Goal: Task Accomplishment & Management: Use online tool/utility

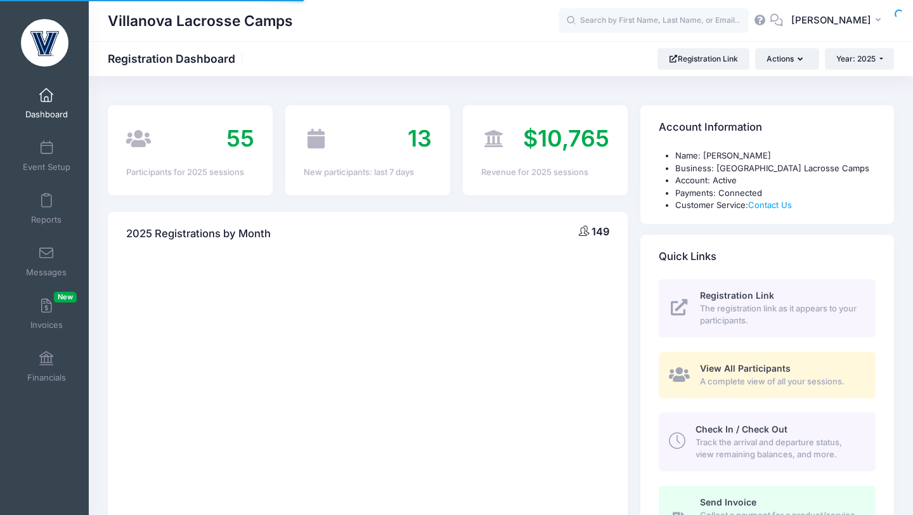
select select
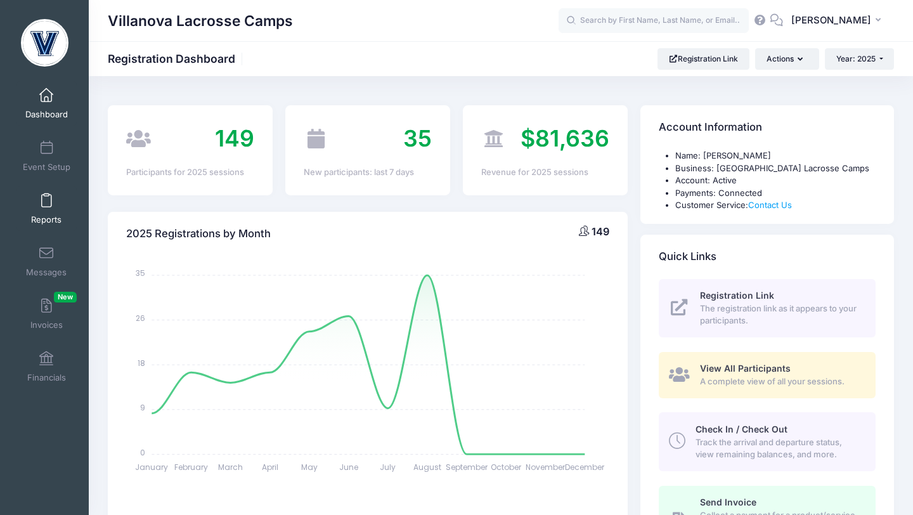
click at [46, 204] on span at bounding box center [46, 201] width 0 height 14
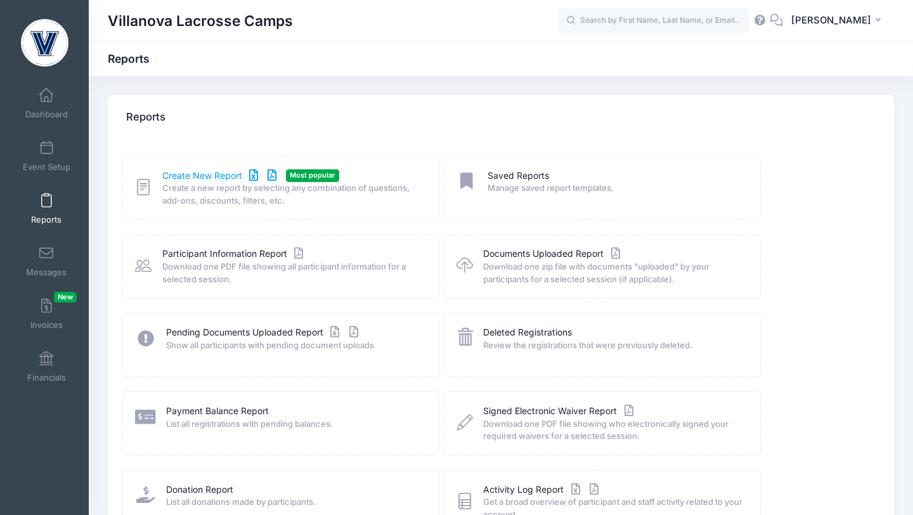
click at [212, 175] on link "Create New Report" at bounding box center [221, 175] width 118 height 13
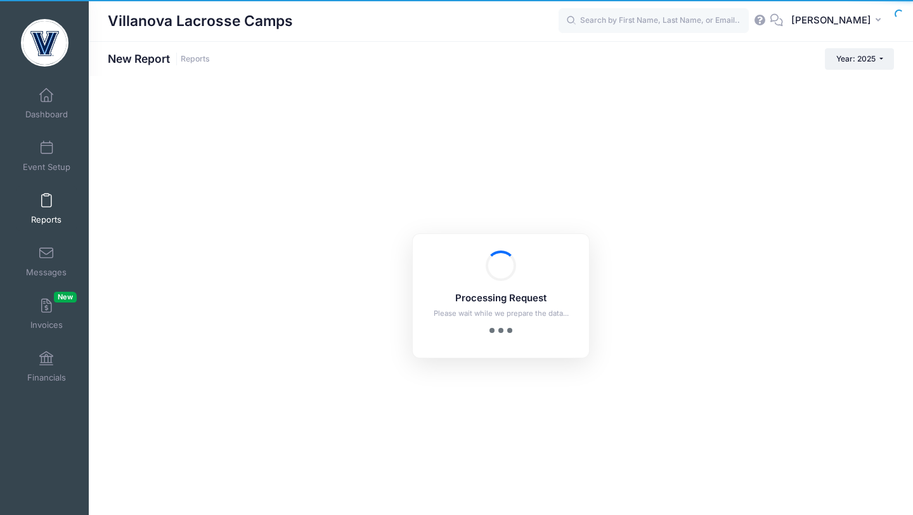
checkbox input "true"
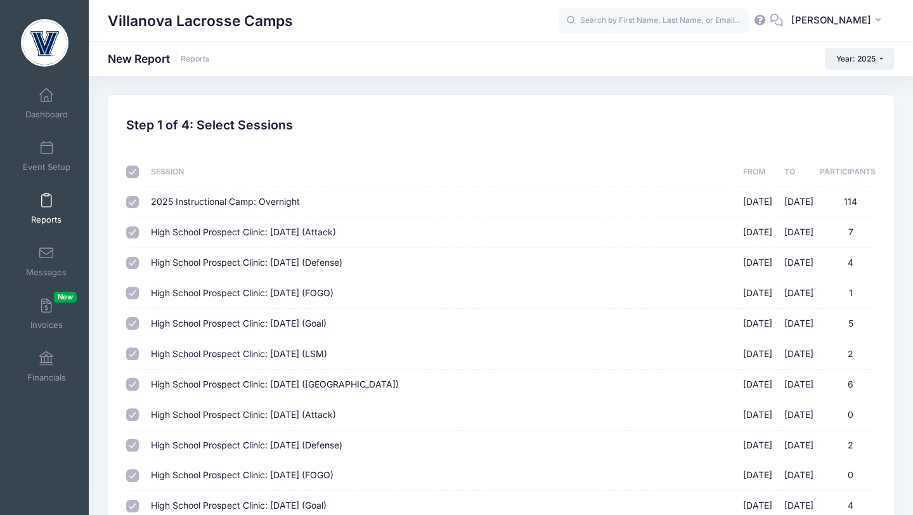
click at [134, 176] on input "checkbox" at bounding box center [132, 171] width 13 height 13
checkbox input "false"
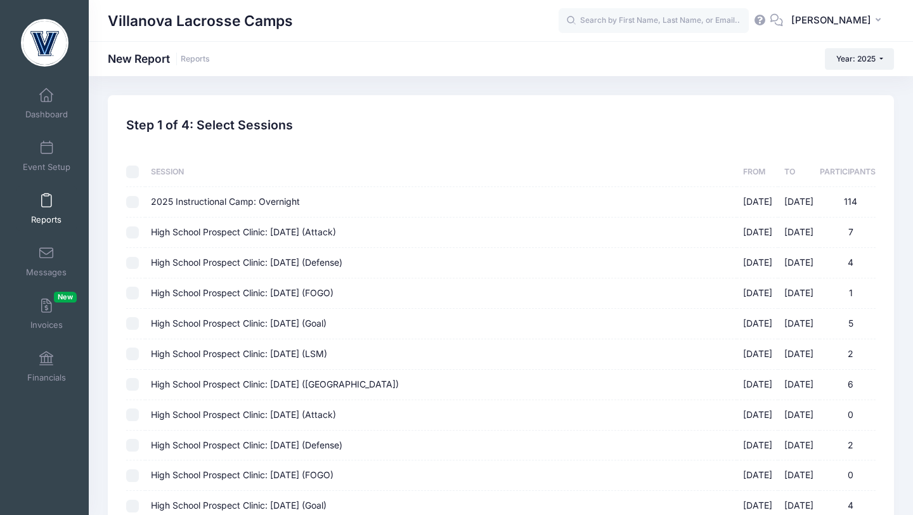
checkbox input "false"
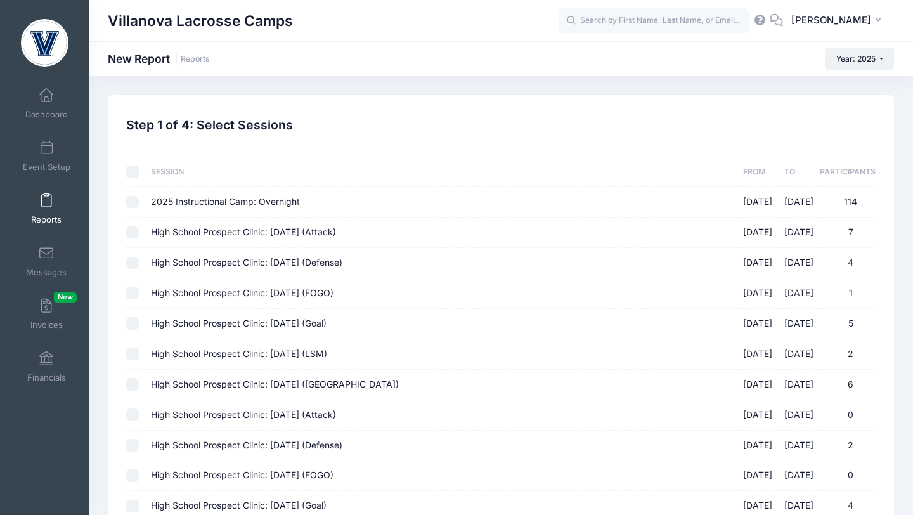
checkbox input "false"
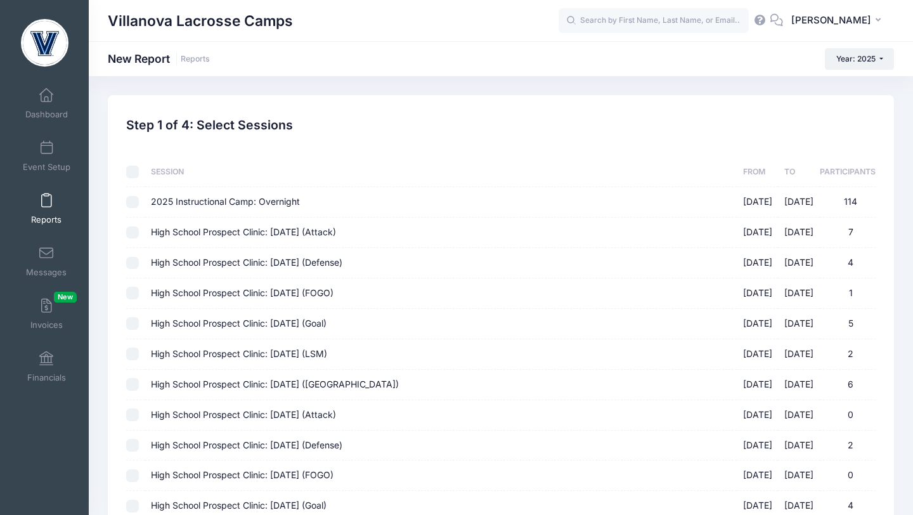
click at [134, 229] on input "High School Prospect Clinic: September 21 (Attack) 09/21/2025 - 09/21/2025 7" at bounding box center [132, 232] width 13 height 13
checkbox input "true"
click at [134, 268] on input "High School Prospect Clinic: September 21 (Defense) 09/21/2025 - 09/21/2025 4" at bounding box center [132, 263] width 13 height 13
checkbox input "true"
click at [136, 295] on input "High School Prospect Clinic: [DATE] (FOGO) [DATE] - [DATE] 1" at bounding box center [132, 292] width 13 height 13
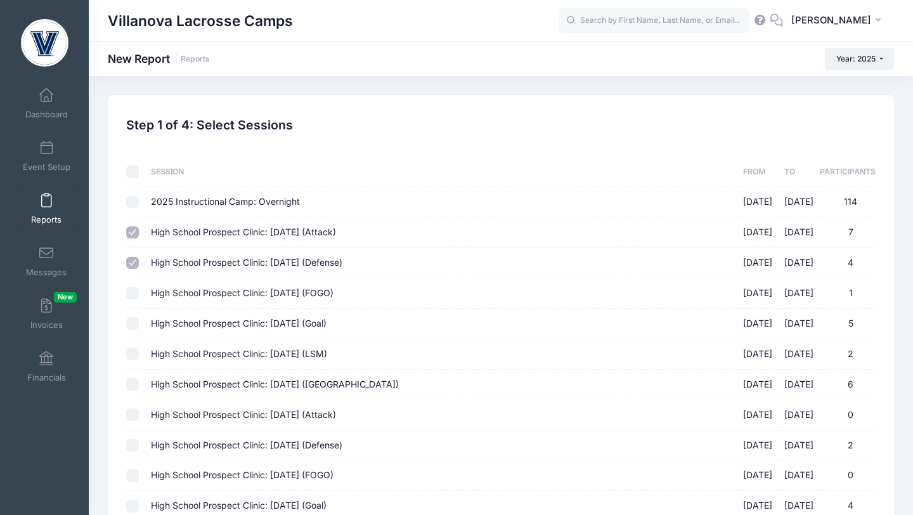
checkbox input "true"
click at [136, 319] on input "High School Prospect Clinic: [DATE] (Goal) [DATE] - [DATE] 5" at bounding box center [132, 323] width 13 height 13
checkbox input "true"
click at [136, 351] on input "High School Prospect Clinic: [DATE] (LSM) [DATE] - [DATE] 2" at bounding box center [132, 353] width 13 height 13
checkbox input "true"
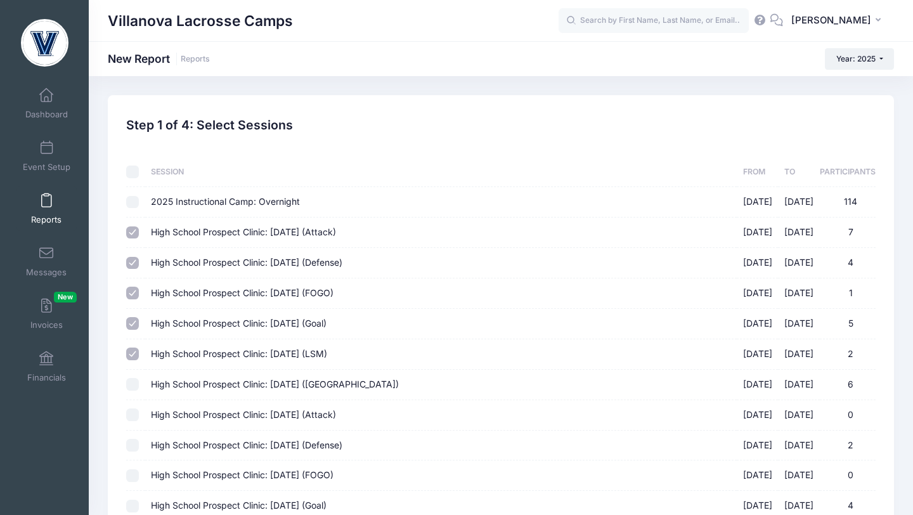
click at [136, 382] on input "High School Prospect Clinic: [DATE] ([GEOGRAPHIC_DATA]) [DATE] - [DATE] 6" at bounding box center [132, 384] width 13 height 13
checkbox input "true"
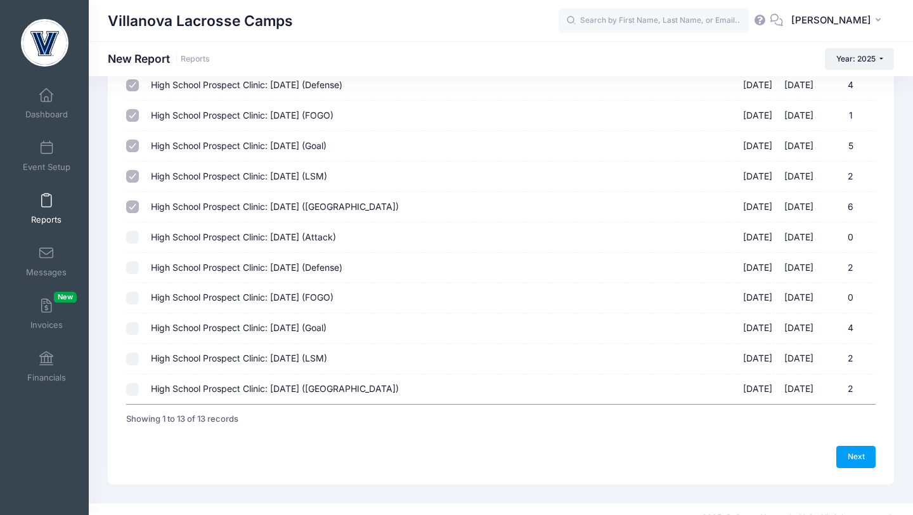
scroll to position [195, 0]
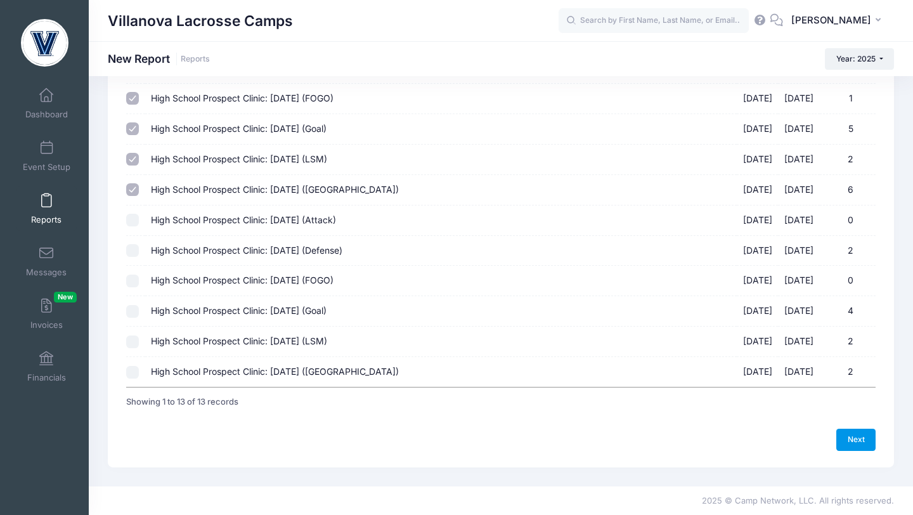
click at [845, 435] on link "Next" at bounding box center [855, 439] width 39 height 22
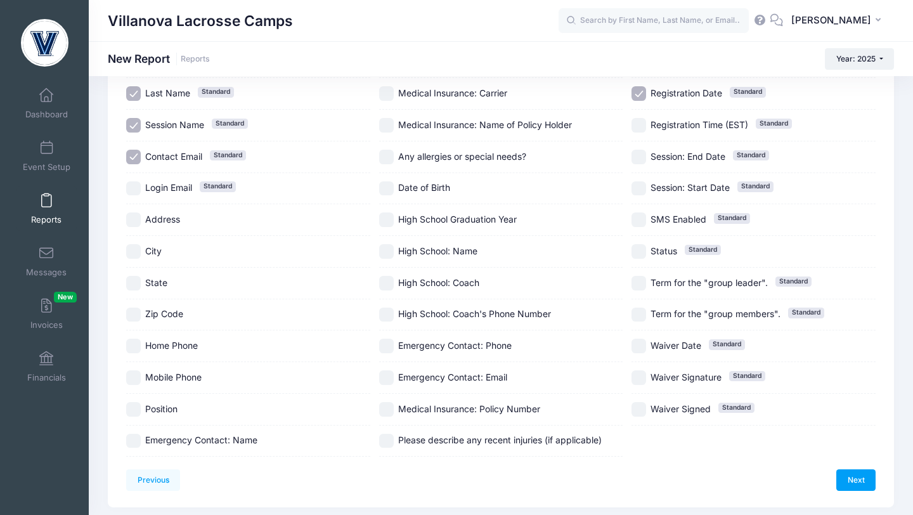
scroll to position [201, 0]
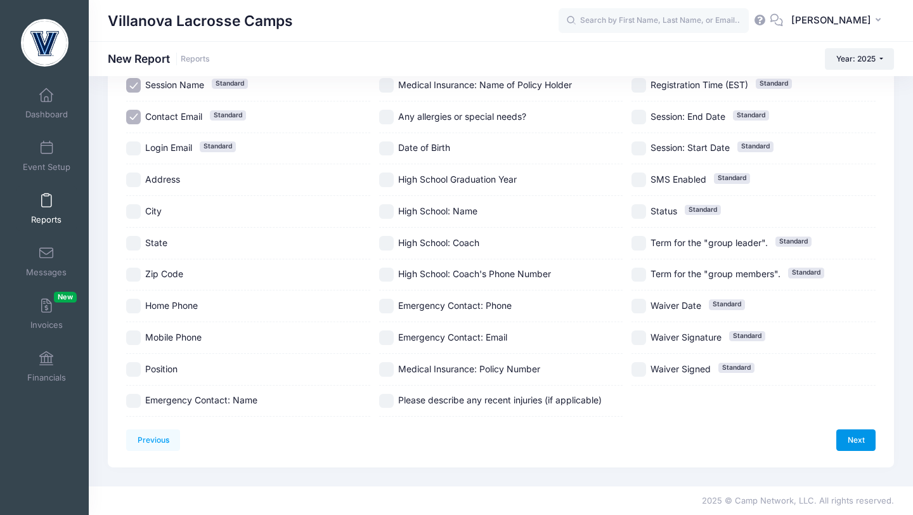
click at [846, 436] on link "Next" at bounding box center [855, 440] width 39 height 22
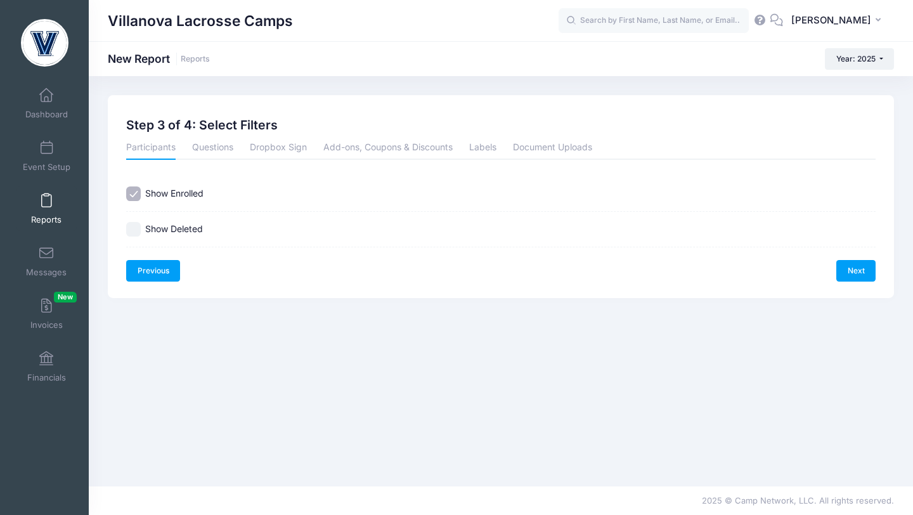
click at [159, 271] on link "Previous" at bounding box center [153, 271] width 54 height 22
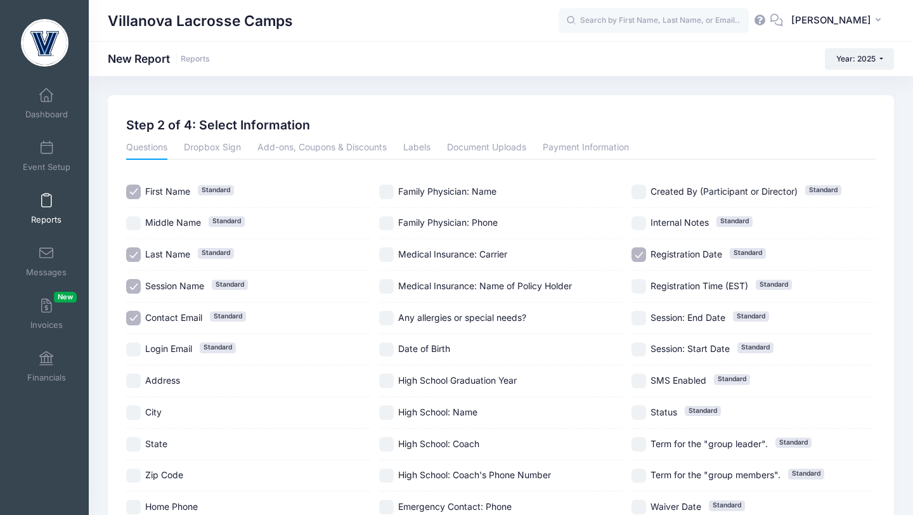
click at [384, 382] on input "High School Graduation Year" at bounding box center [386, 380] width 15 height 15
checkbox input "true"
click at [388, 414] on input "High School: Name" at bounding box center [386, 412] width 15 height 15
checkbox input "true"
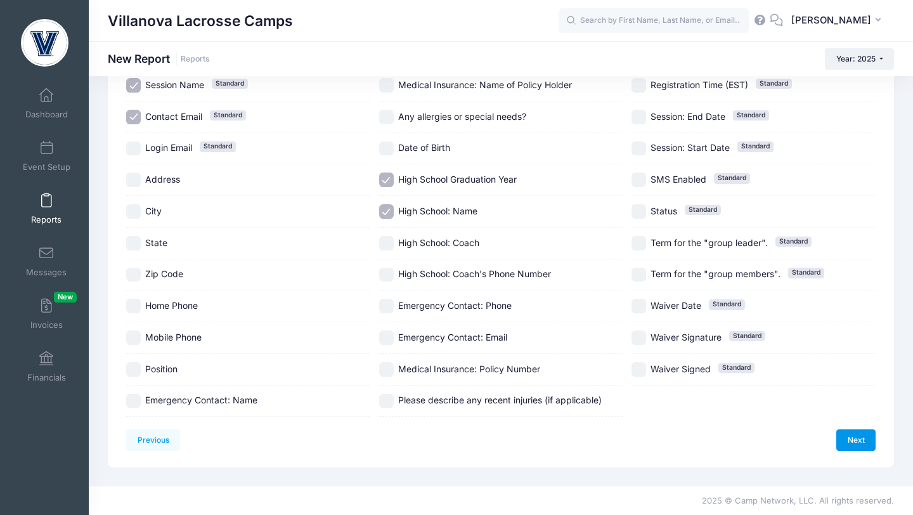
click at [857, 444] on link "Next" at bounding box center [855, 440] width 39 height 22
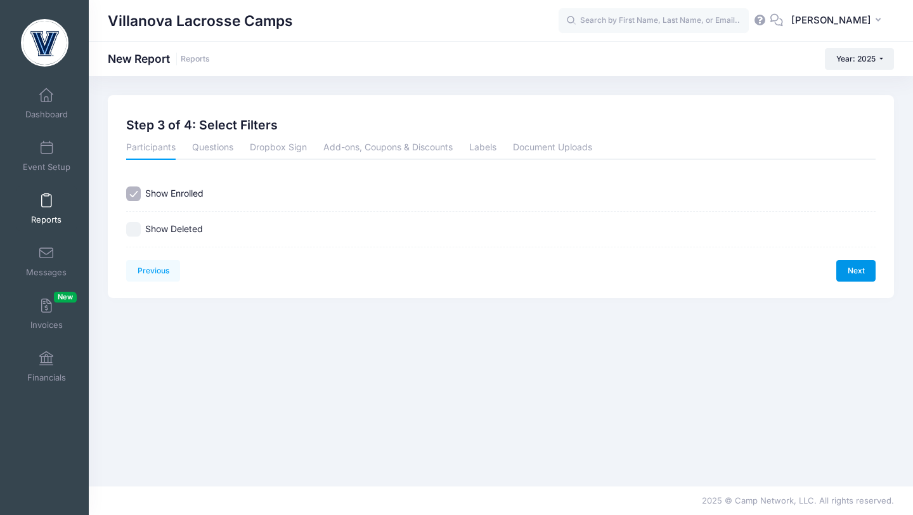
scroll to position [0, 0]
click at [864, 278] on link "Next" at bounding box center [855, 271] width 39 height 22
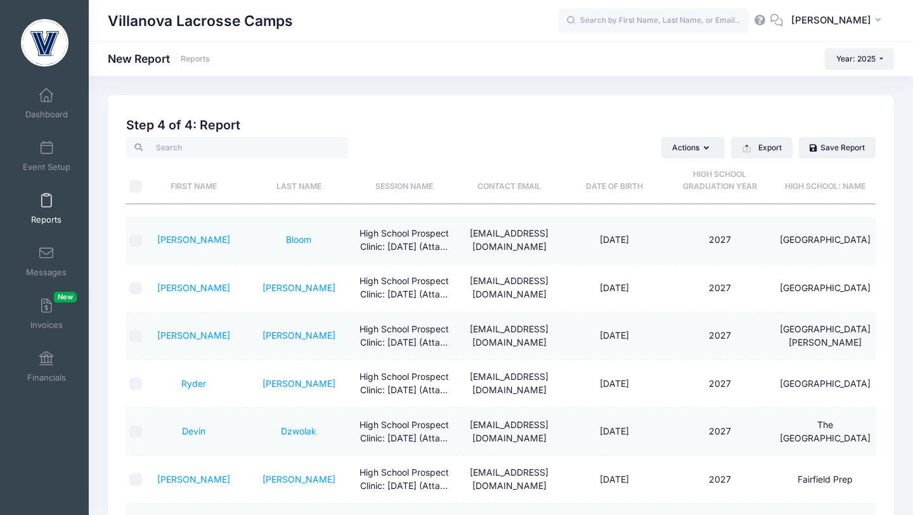
click at [47, 217] on span "Reports" at bounding box center [46, 219] width 30 height 11
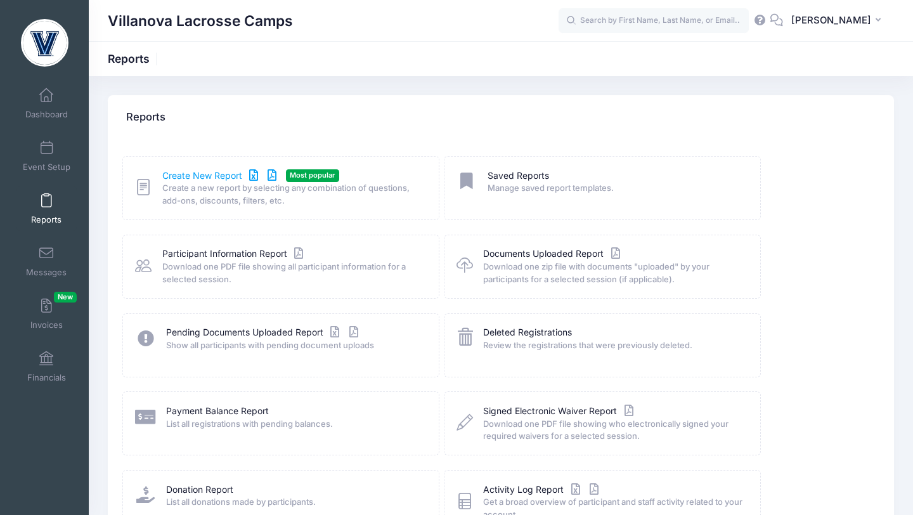
click at [172, 173] on link "Create New Report" at bounding box center [221, 175] width 118 height 13
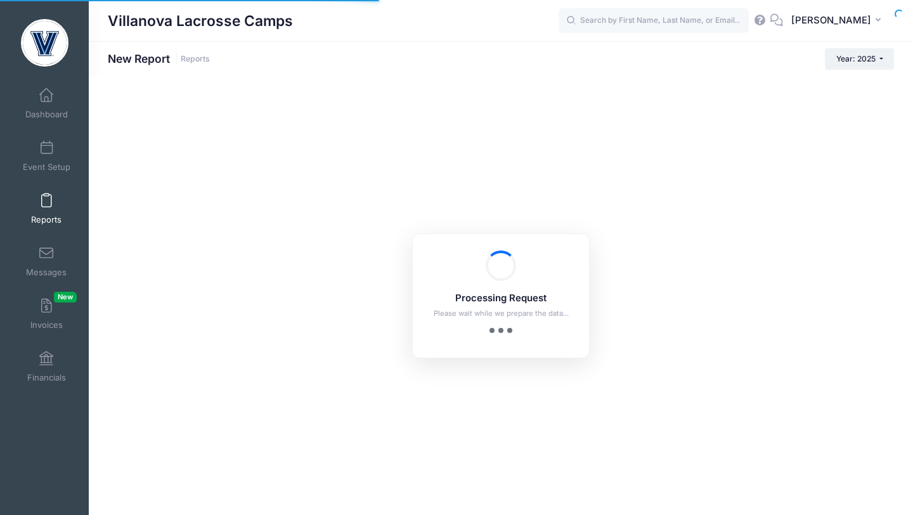
checkbox input "true"
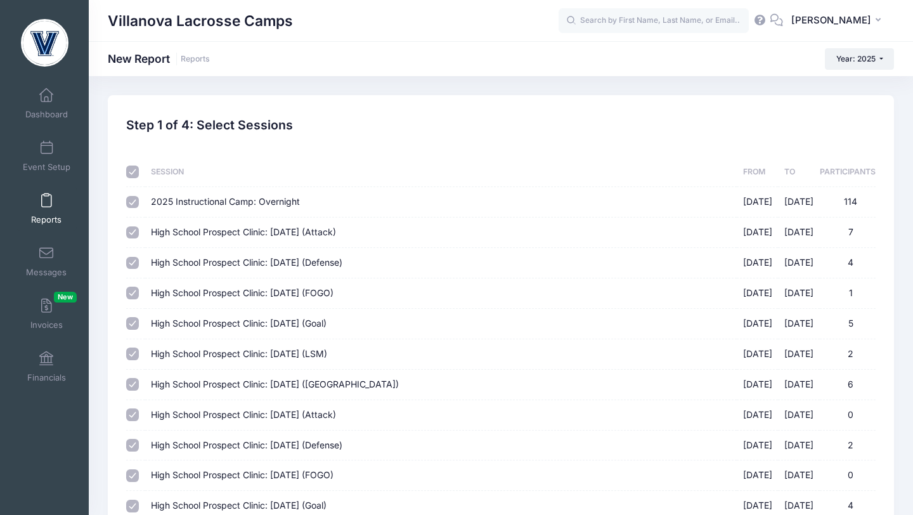
click at [132, 174] on input "checkbox" at bounding box center [132, 171] width 13 height 13
checkbox input "false"
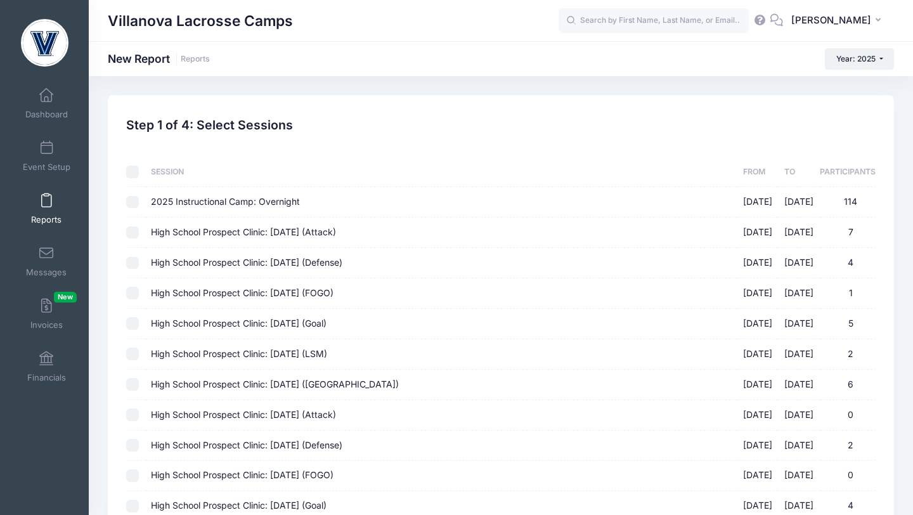
checkbox input "false"
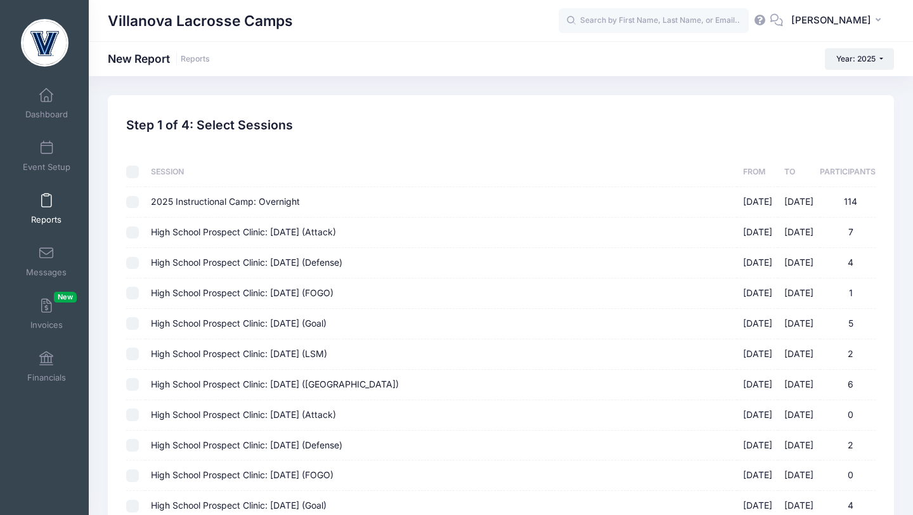
checkbox input "false"
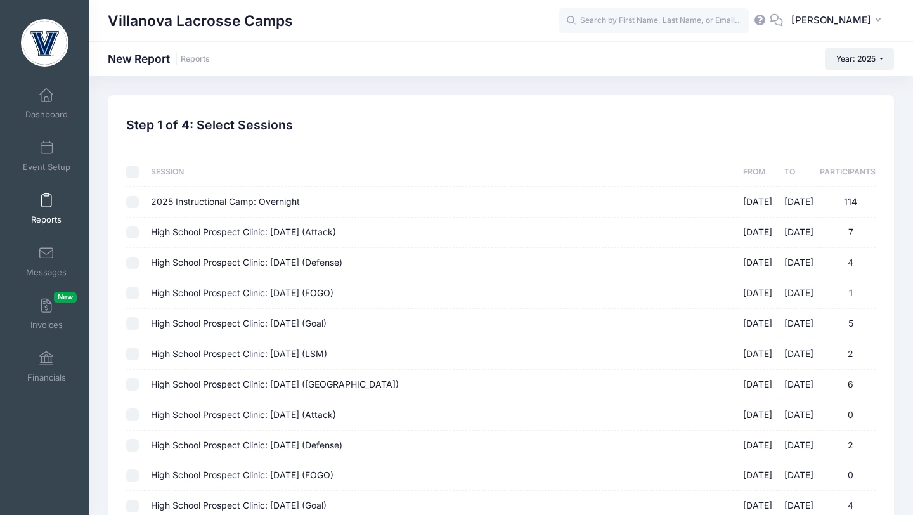
click at [132, 234] on input "High School Prospect Clinic: September 21 (Attack) 09/21/2025 - 09/21/2025 7" at bounding box center [132, 232] width 13 height 13
checkbox input "true"
click at [136, 266] on input "High School Prospect Clinic: September 21 (Defense) 09/21/2025 - 09/21/2025 4" at bounding box center [132, 263] width 13 height 13
checkbox input "true"
click at [136, 292] on input "High School Prospect Clinic: September 21 (FOGO) 09/21/2025 - 09/21/2025 1" at bounding box center [132, 292] width 13 height 13
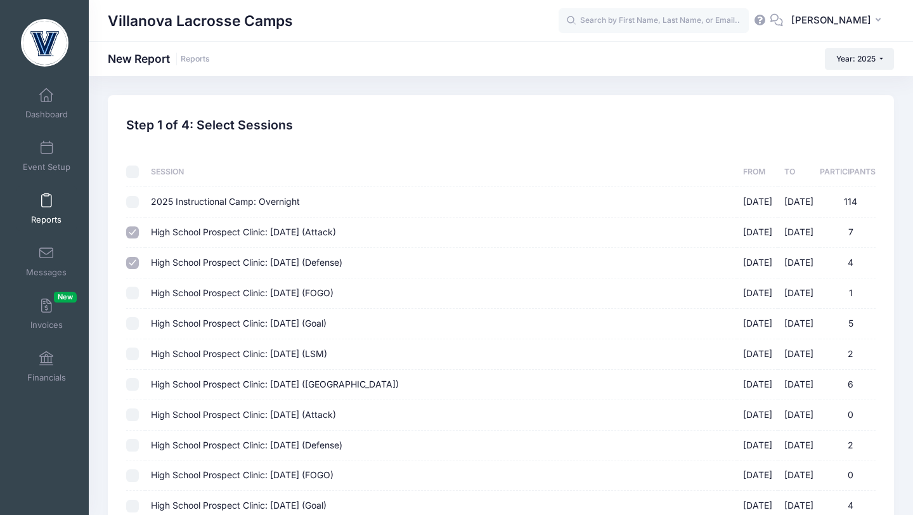
checkbox input "true"
click at [136, 321] on input "High School Prospect Clinic: September 21 (Goal) 09/21/2025 - 09/21/2025 5" at bounding box center [132, 323] width 13 height 13
checkbox input "true"
click at [136, 351] on input "High School Prospect Clinic: September 21 (LSM) 09/21/2025 - 09/21/2025 2" at bounding box center [132, 353] width 13 height 13
checkbox input "true"
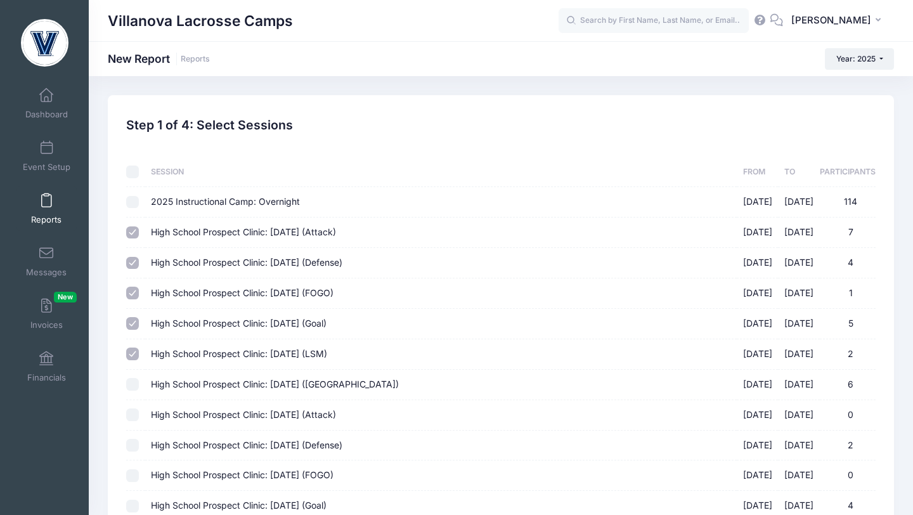
click at [133, 386] on input "High School Prospect Clinic: September 21 (Midfield) 09/21/2025 - 09/21/2025 6" at bounding box center [132, 384] width 13 height 13
checkbox input "true"
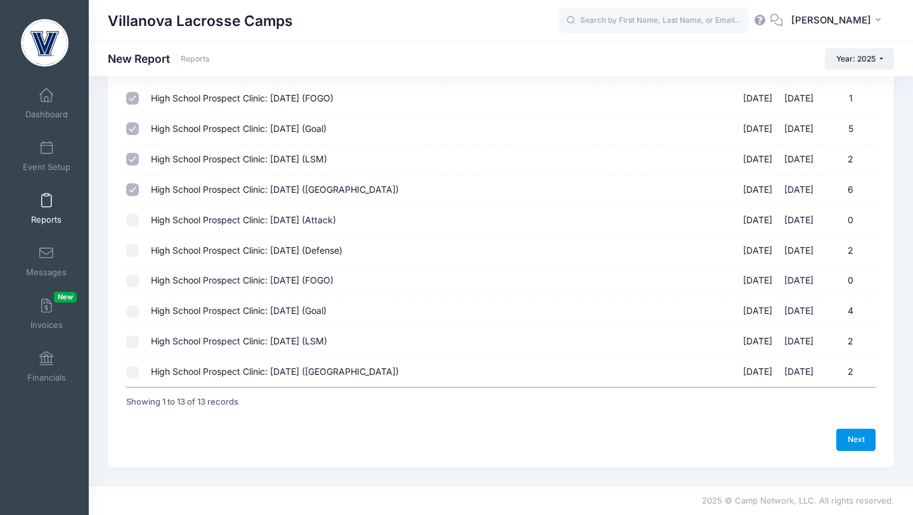
click at [853, 442] on link "Next" at bounding box center [855, 439] width 39 height 22
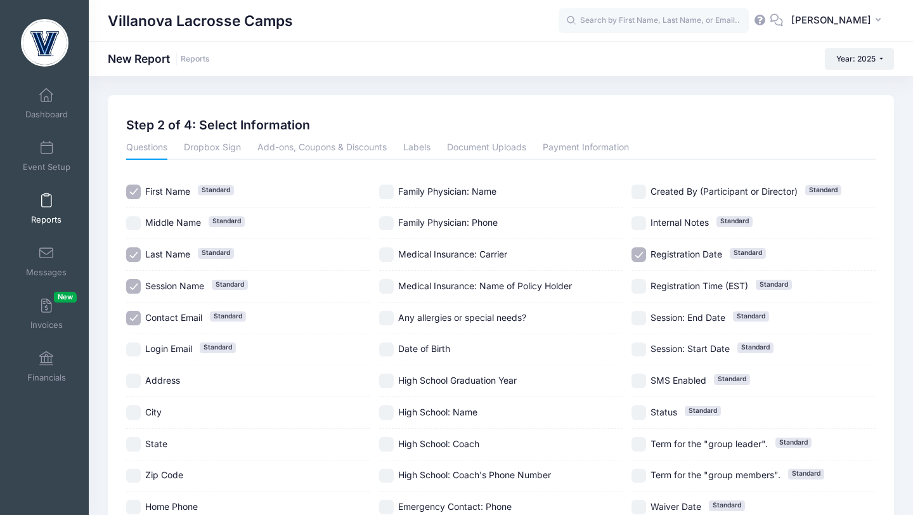
click at [385, 380] on input "High School Graduation Year" at bounding box center [386, 380] width 15 height 15
checkbox input "true"
click at [383, 410] on input "High School: Name" at bounding box center [386, 412] width 15 height 15
checkbox input "true"
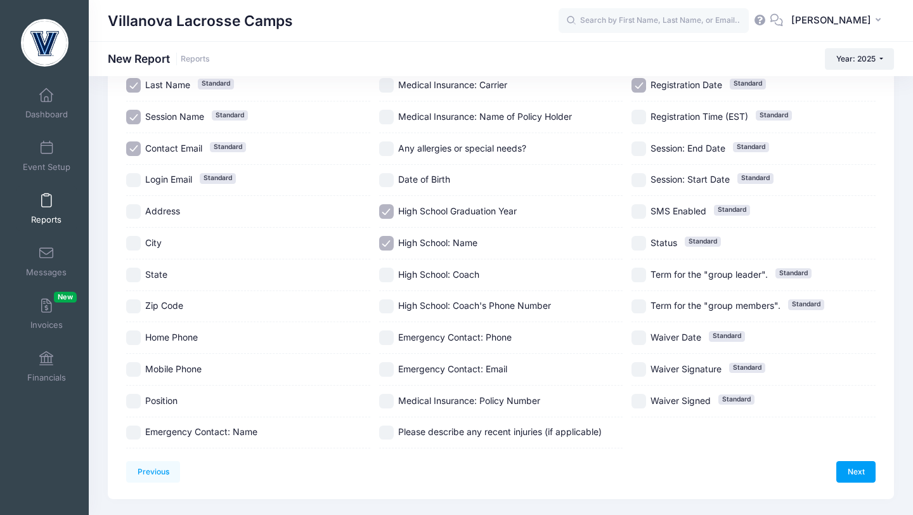
scroll to position [201, 0]
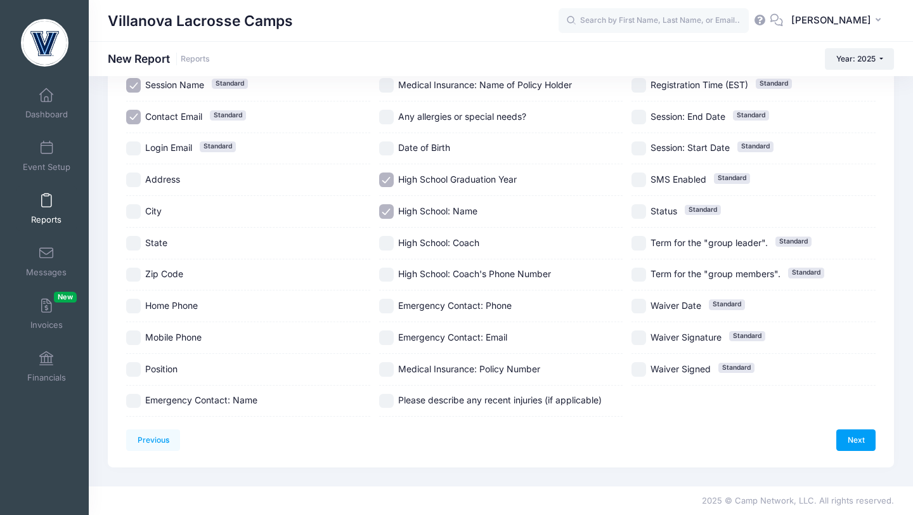
click at [135, 369] on input "Position" at bounding box center [133, 369] width 15 height 15
checkbox input "true"
click at [856, 434] on link "Next" at bounding box center [855, 440] width 39 height 22
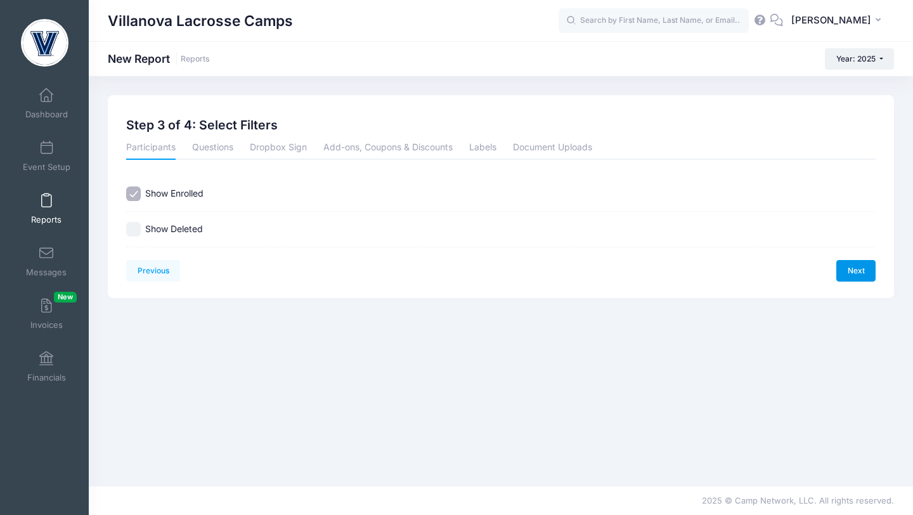
scroll to position [0, 0]
click at [853, 278] on link "Next" at bounding box center [855, 271] width 39 height 22
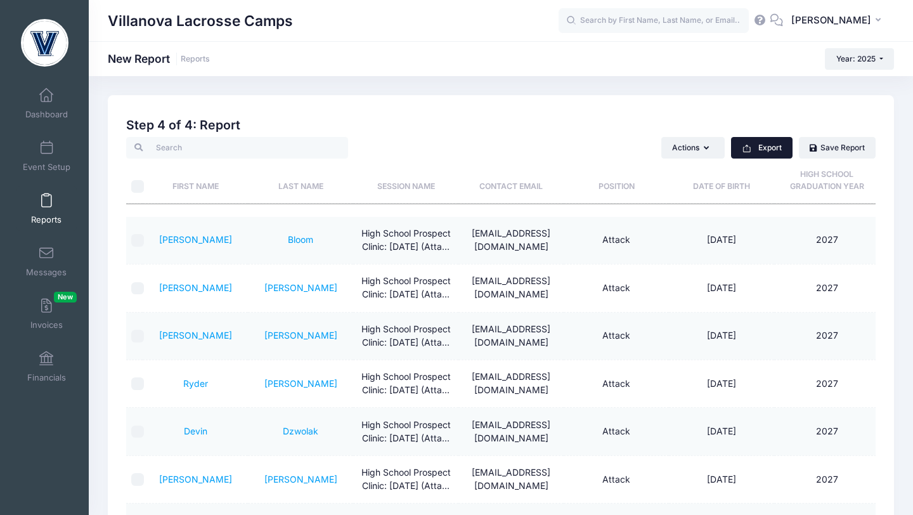
click at [770, 153] on button "Export" at bounding box center [761, 148] width 61 height 22
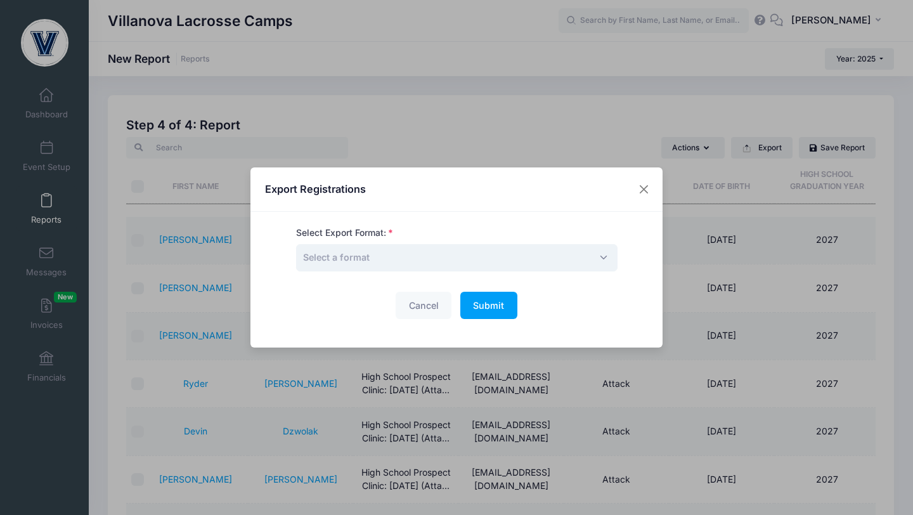
click at [512, 250] on span "Select a format" at bounding box center [456, 257] width 321 height 27
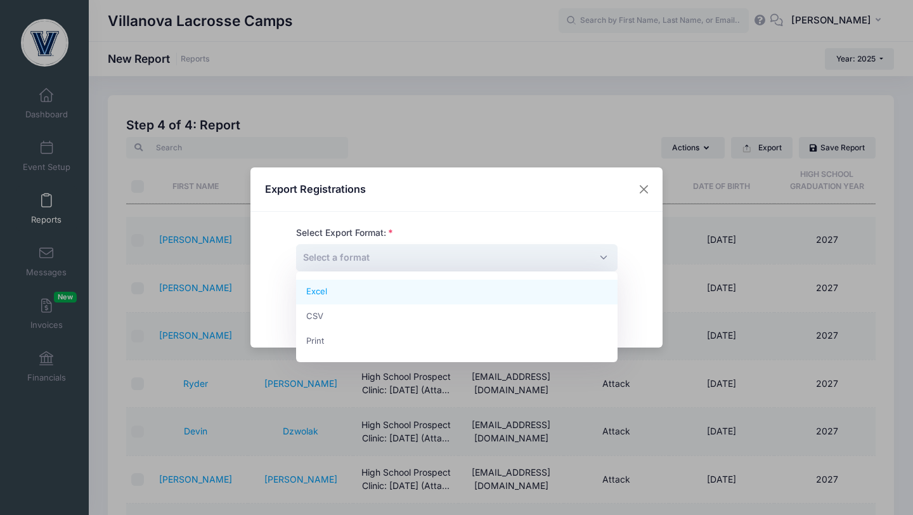
select select "excel"
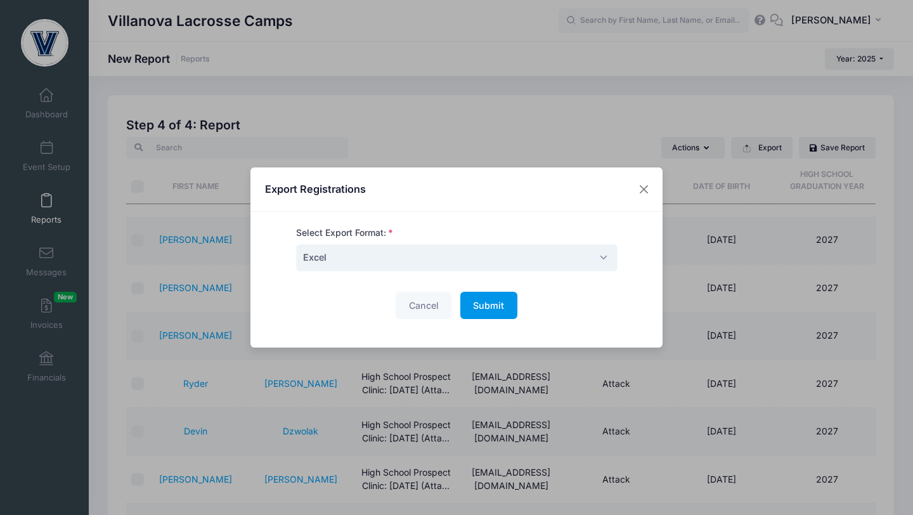
click at [479, 309] on span "Submit" at bounding box center [488, 305] width 31 height 11
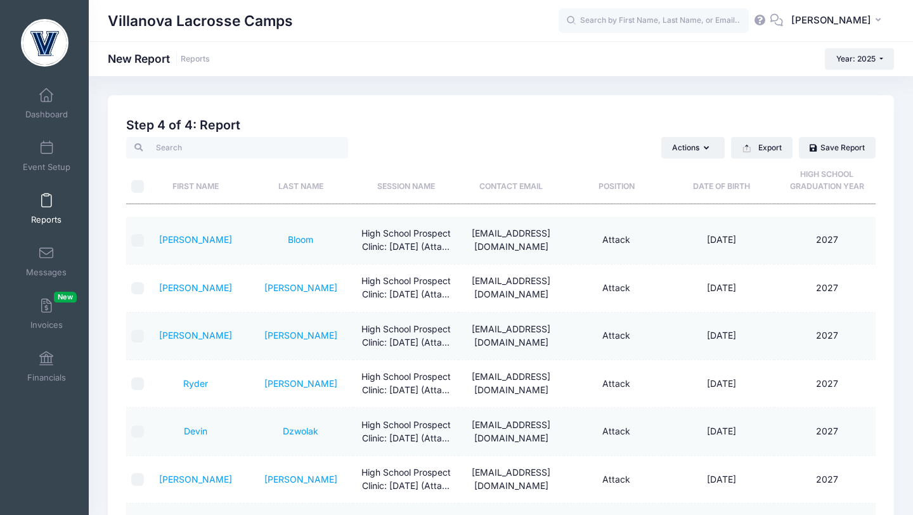
click at [46, 198] on span at bounding box center [46, 201] width 0 height 14
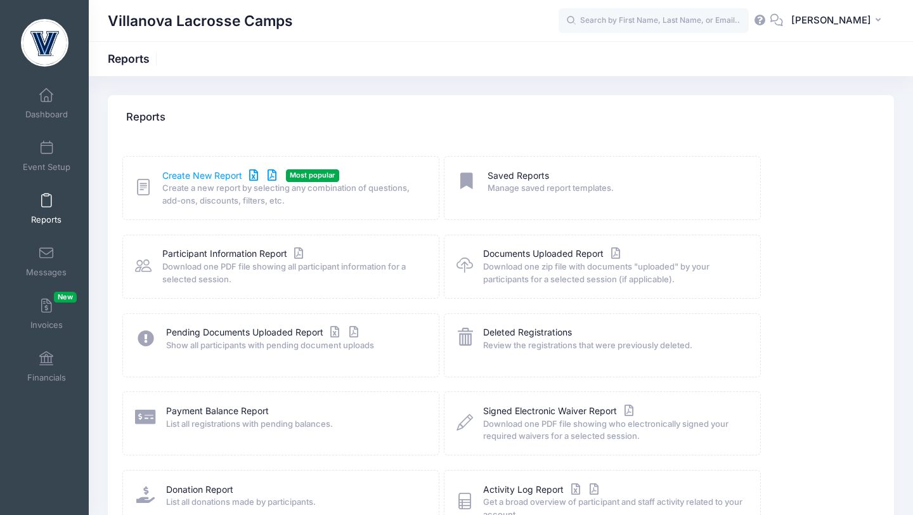
click at [178, 174] on link "Create New Report" at bounding box center [221, 175] width 118 height 13
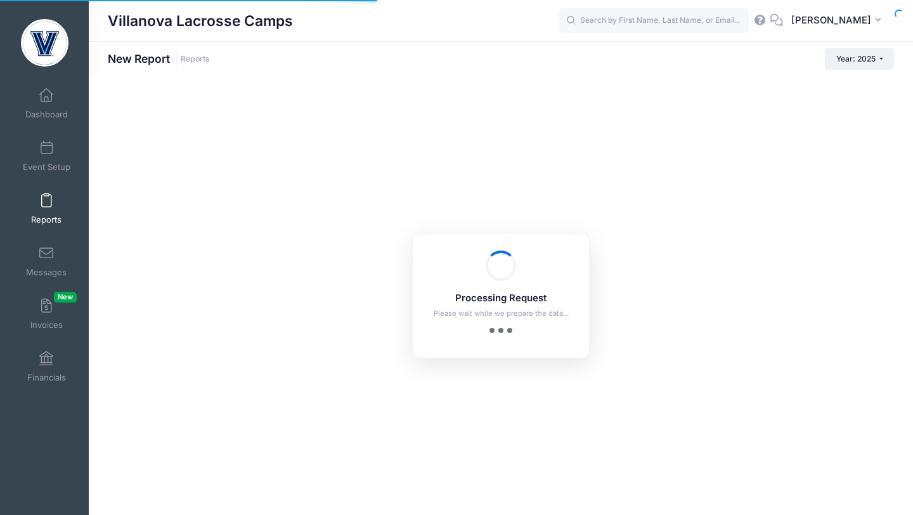
checkbox input "true"
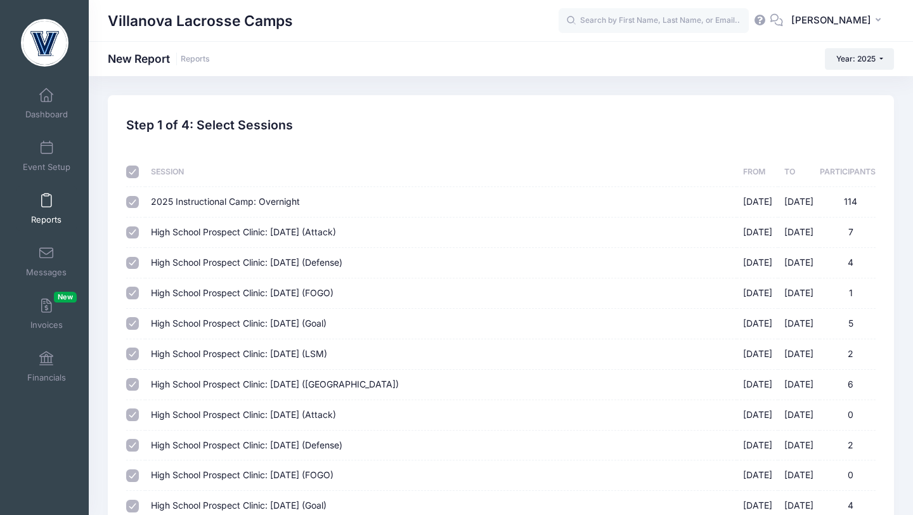
click at [134, 172] on input "checkbox" at bounding box center [132, 171] width 13 height 13
checkbox input "false"
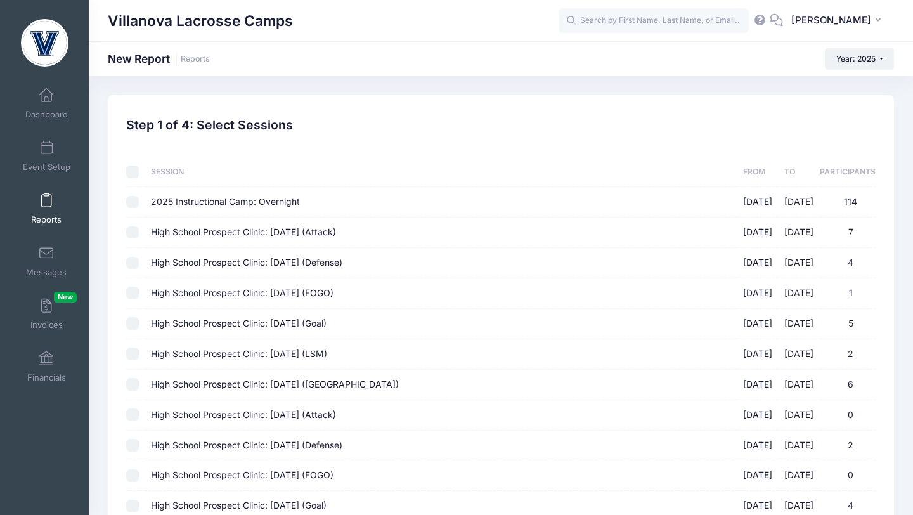
checkbox input "false"
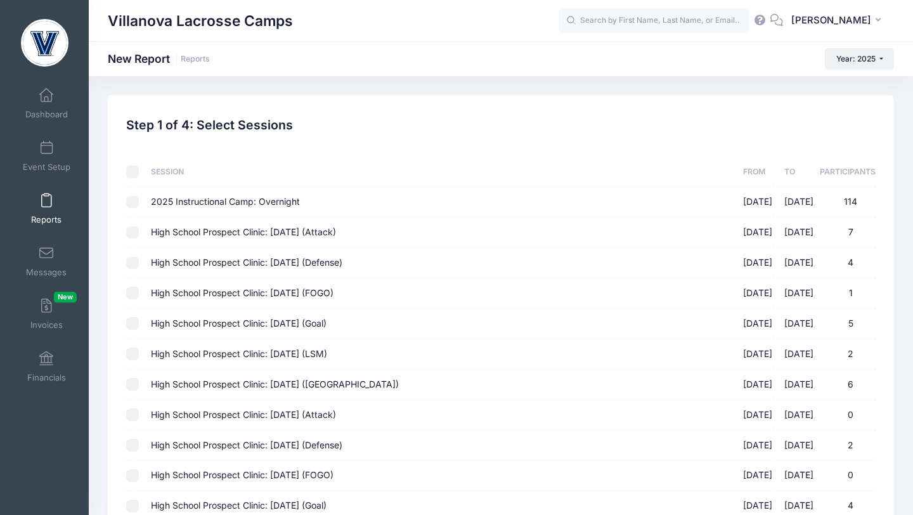
checkbox input "false"
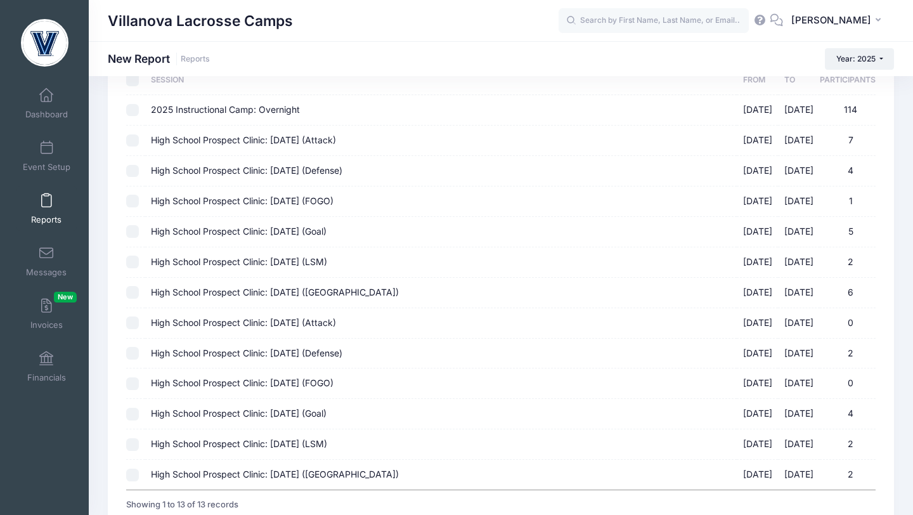
scroll to position [195, 0]
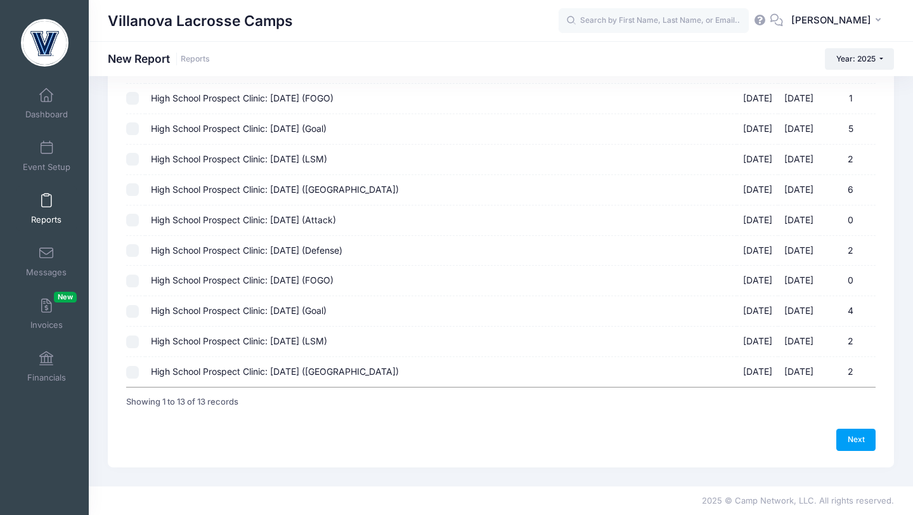
click at [136, 370] on input "High School Prospect Clinic: October 19 (Midfield) 10/19/2025 - 10/19/2025 2" at bounding box center [132, 372] width 13 height 13
checkbox input "true"
click at [135, 345] on input "High School Prospect Clinic: October 19 (LSM) 10/19/2025 - 10/19/2025 2" at bounding box center [132, 341] width 13 height 13
checkbox input "true"
click at [134, 312] on input "High School Prospect Clinic: October 19 (Goal) 10/19/2025 - 10/19/2025 4" at bounding box center [132, 311] width 13 height 13
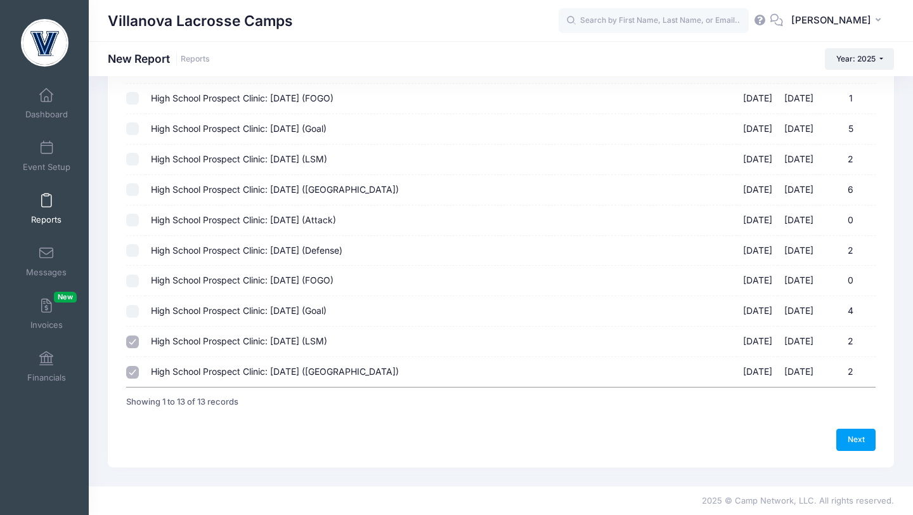
checkbox input "true"
click at [132, 286] on input "High School Prospect Clinic: October 19 (FOGO) 10/19/2025 - 10/19/2025 0" at bounding box center [132, 280] width 13 height 13
checkbox input "true"
click at [132, 246] on input "High School Prospect Clinic: October 19 (Defense) 10/19/2025 - 10/19/2025 2" at bounding box center [132, 250] width 13 height 13
checkbox input "true"
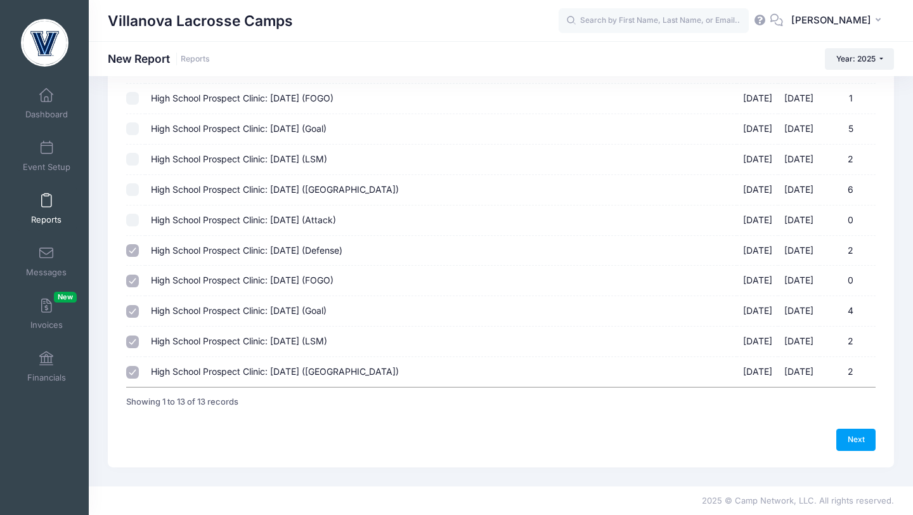
click at [135, 213] on td at bounding box center [135, 220] width 18 height 30
click at [135, 219] on input "High School Prospect Clinic: October 19 (Attack) 10/19/2025 - 10/19/2025 0" at bounding box center [132, 220] width 13 height 13
checkbox input "true"
click at [856, 435] on link "Next" at bounding box center [855, 439] width 39 height 22
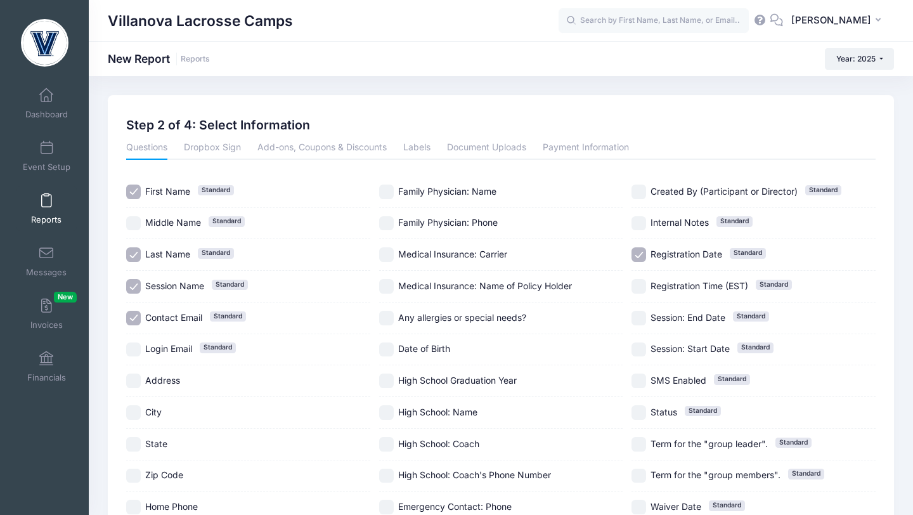
click at [392, 416] on input "High School: Name" at bounding box center [386, 412] width 15 height 15
checkbox input "true"
click at [381, 377] on input "High School Graduation Year" at bounding box center [386, 380] width 15 height 15
checkbox input "true"
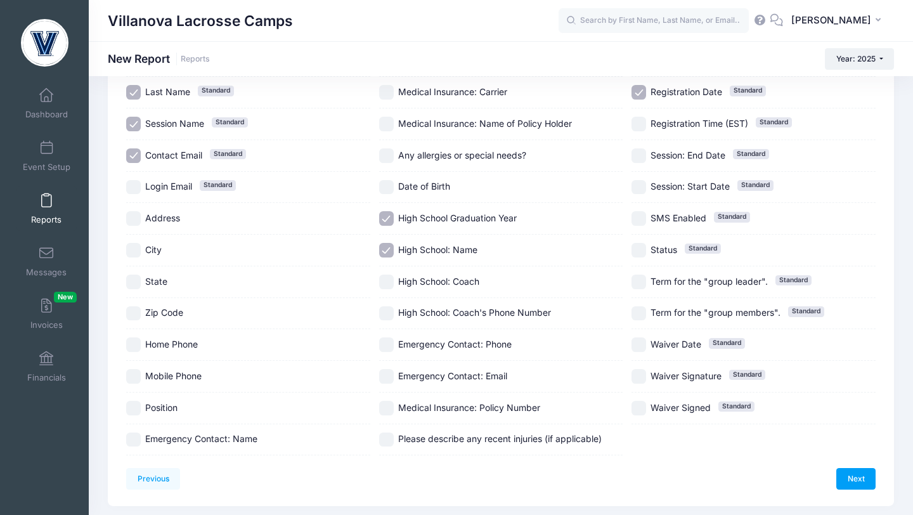
scroll to position [201, 0]
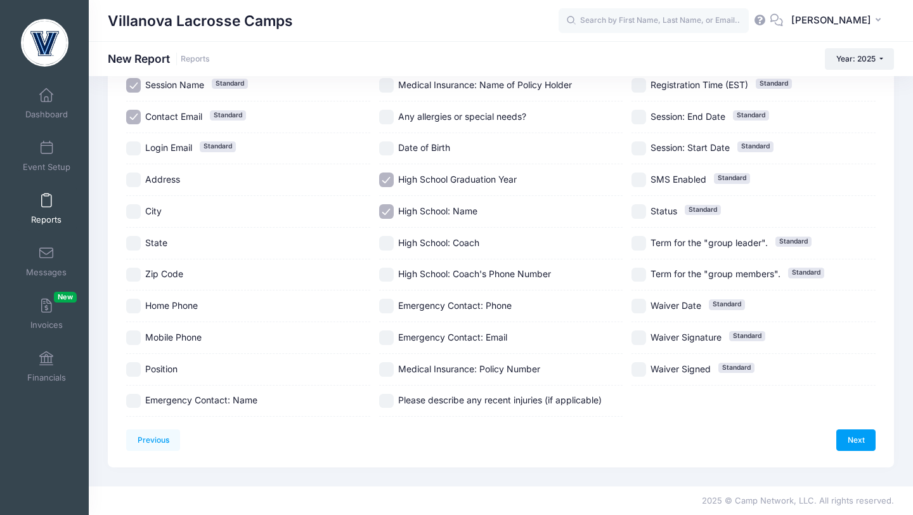
click at [139, 368] on input "Position" at bounding box center [133, 369] width 15 height 15
checkbox input "true"
click at [852, 444] on link "Next" at bounding box center [855, 440] width 39 height 22
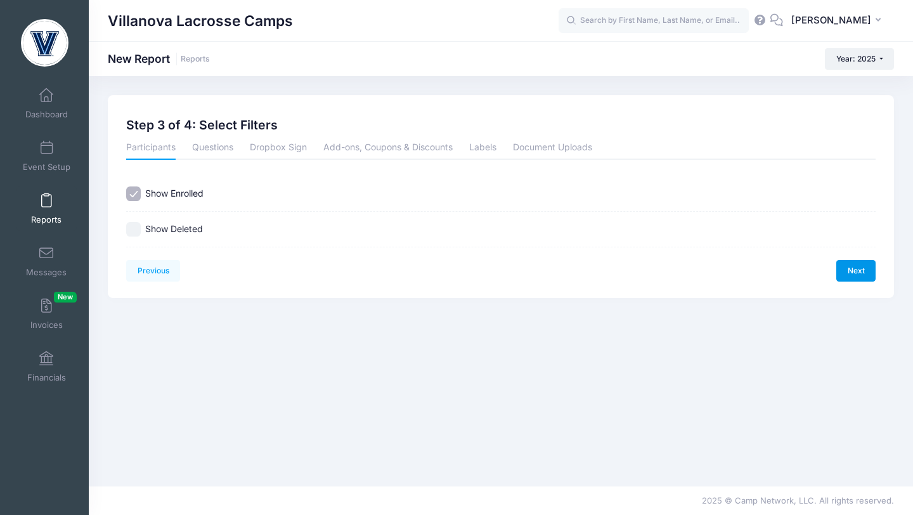
click at [856, 276] on link "Next" at bounding box center [855, 271] width 39 height 22
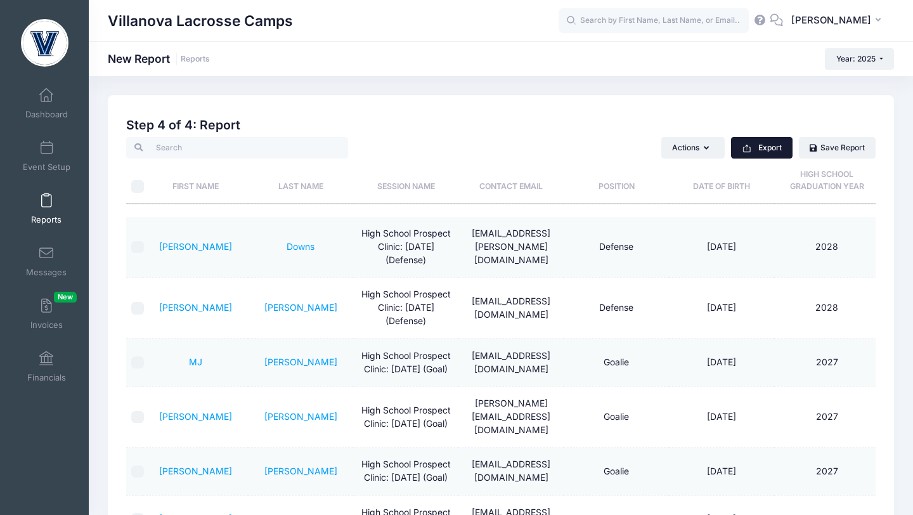
click at [740, 145] on button "Export" at bounding box center [761, 148] width 61 height 22
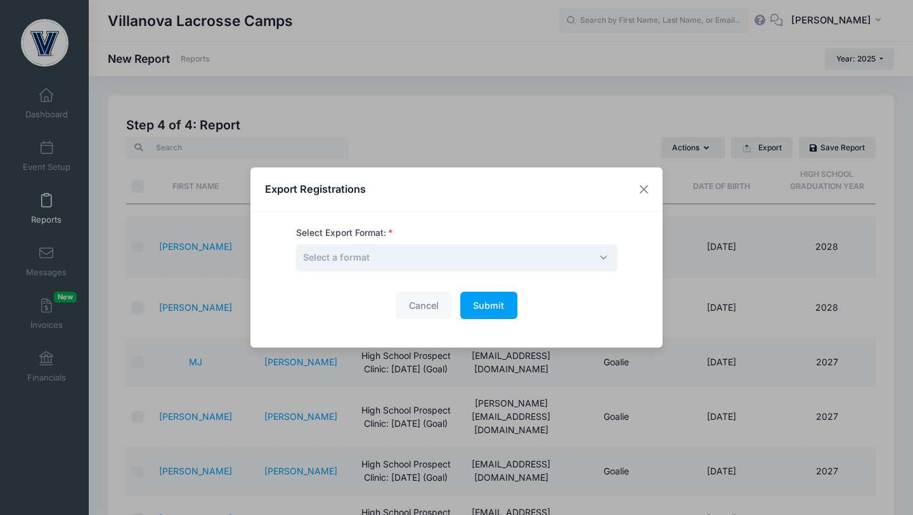
click at [494, 257] on span "Select a format" at bounding box center [456, 257] width 321 height 27
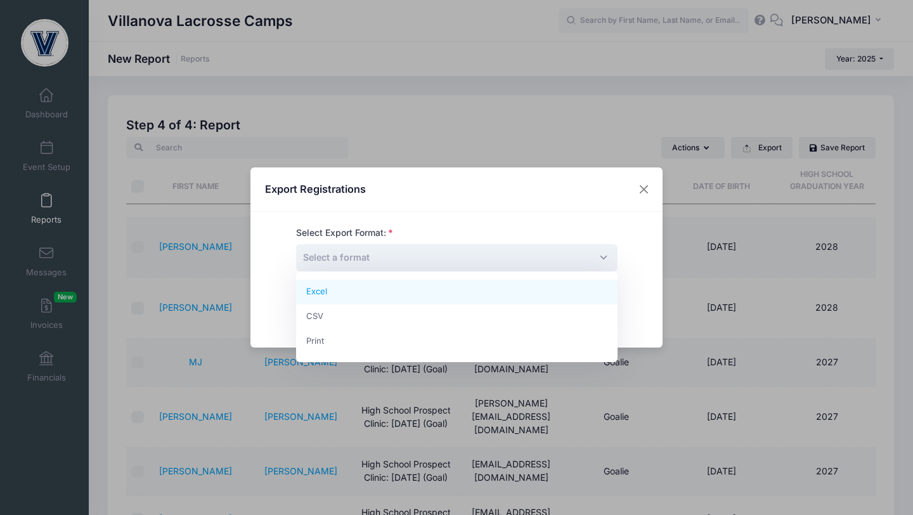
select select "excel"
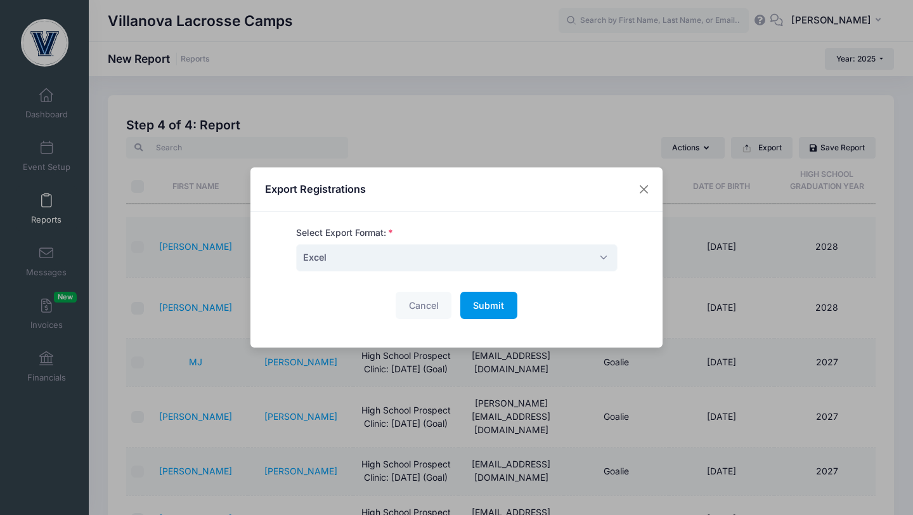
click at [485, 305] on span "Submit" at bounding box center [488, 305] width 31 height 11
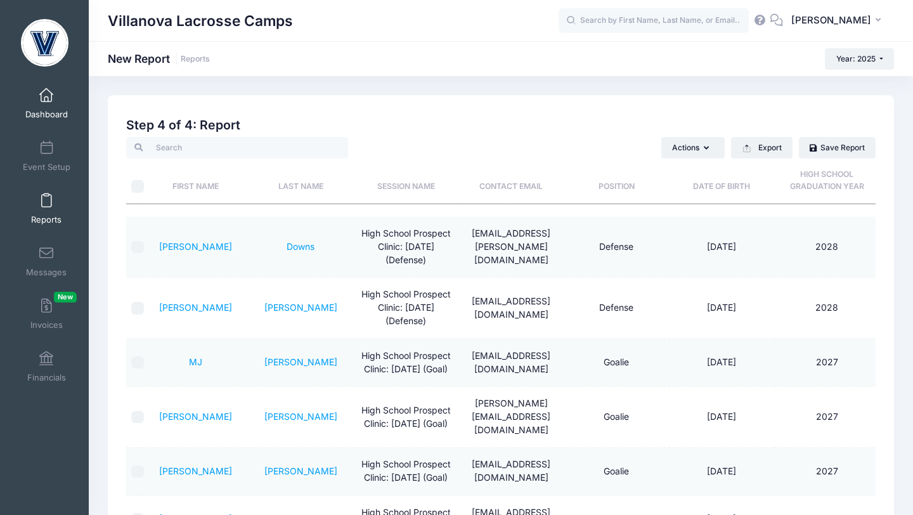
click at [46, 101] on span at bounding box center [46, 96] width 0 height 14
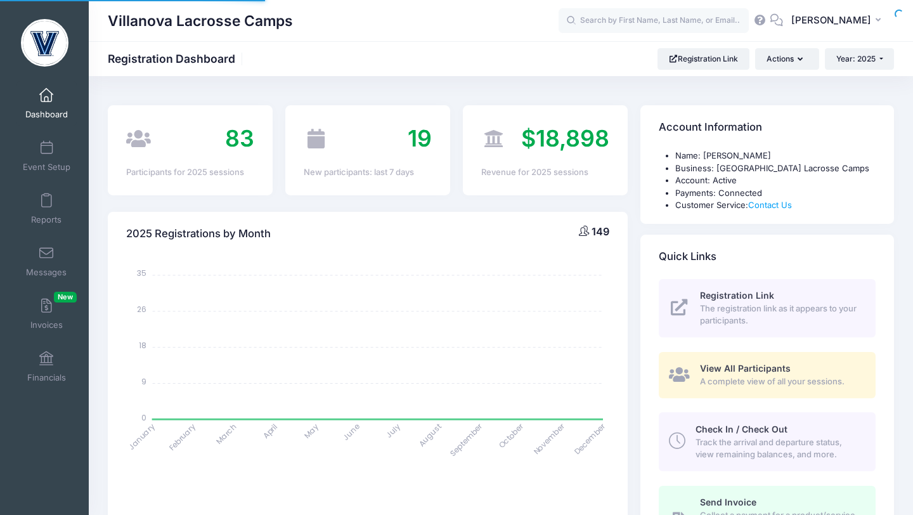
select select
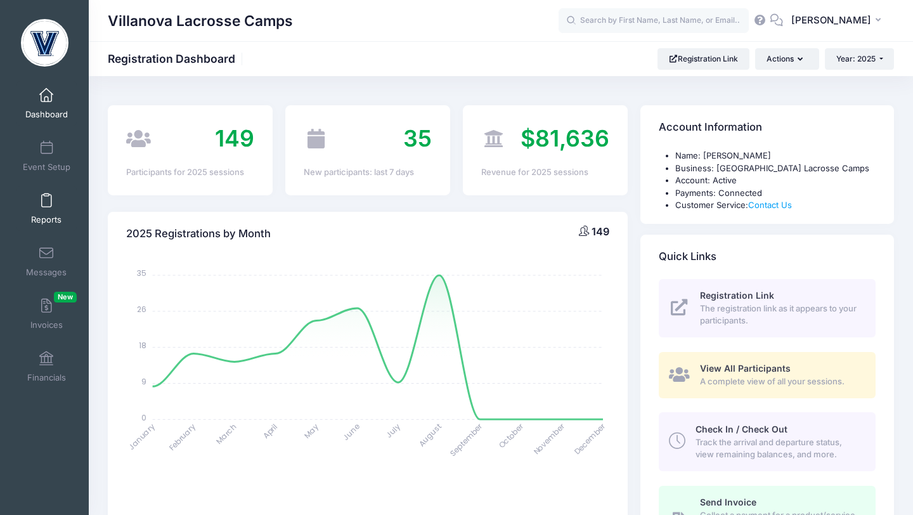
click at [51, 190] on link "Reports" at bounding box center [46, 208] width 60 height 44
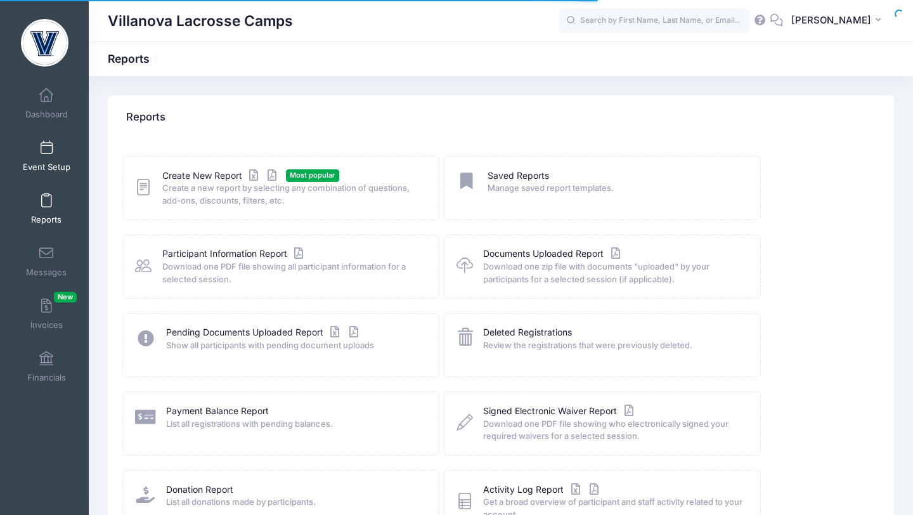
click at [46, 150] on span at bounding box center [46, 148] width 0 height 14
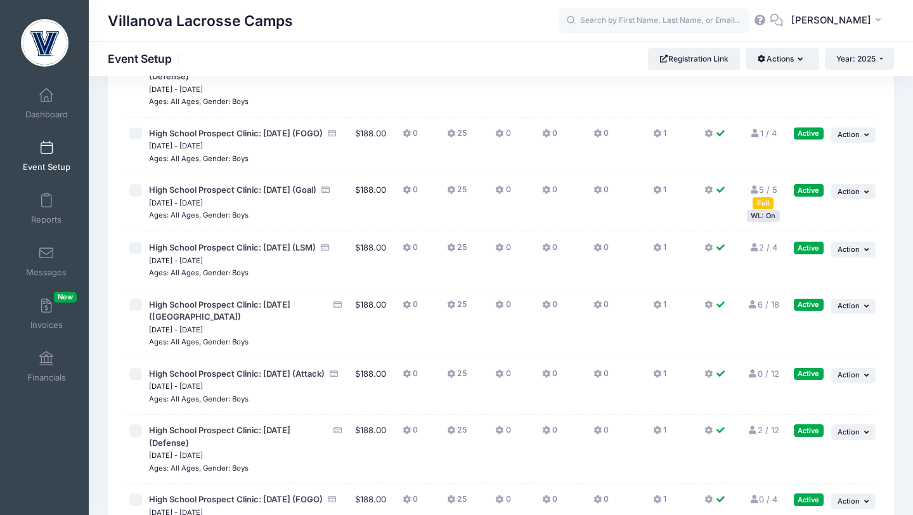
scroll to position [247, 0]
